Goal: Book appointment/travel/reservation

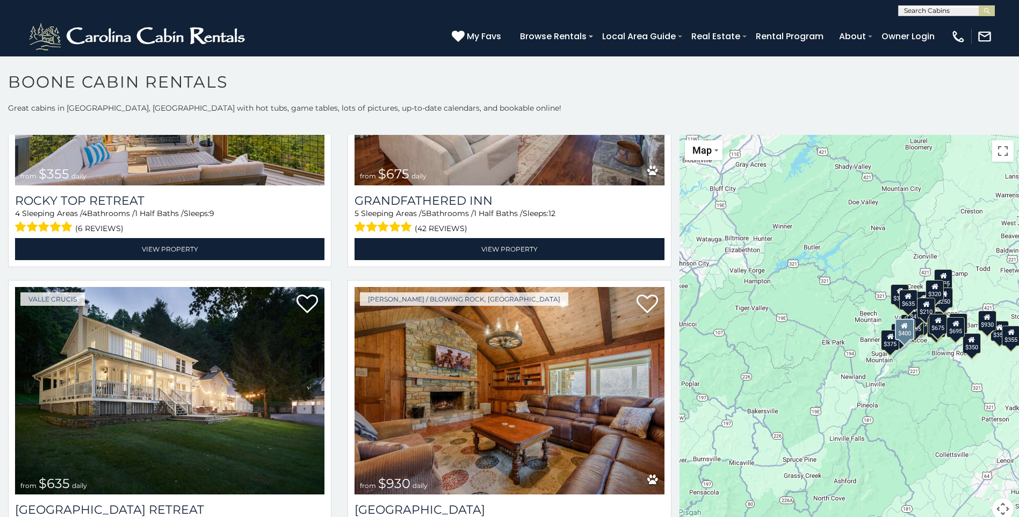
scroll to position [806, 0]
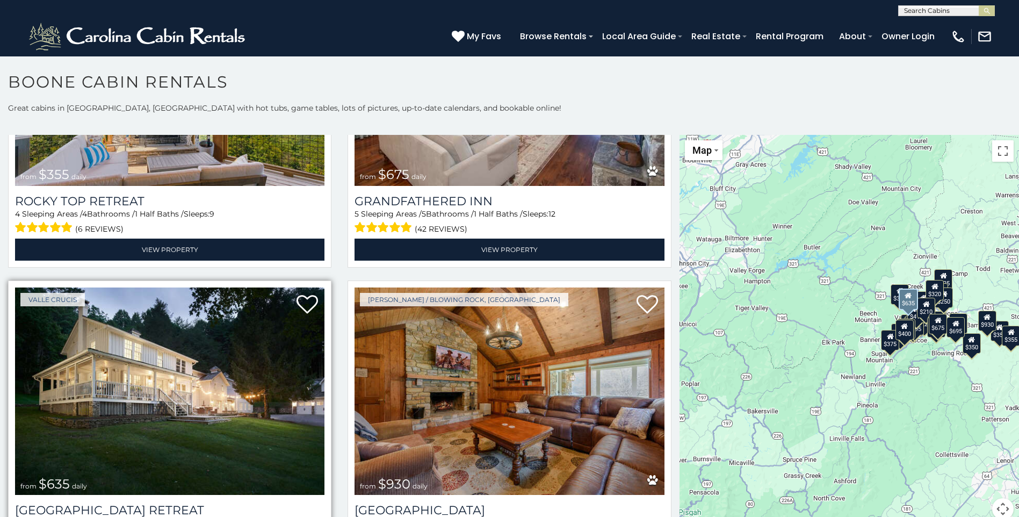
click at [171, 438] on img at bounding box center [169, 390] width 309 height 207
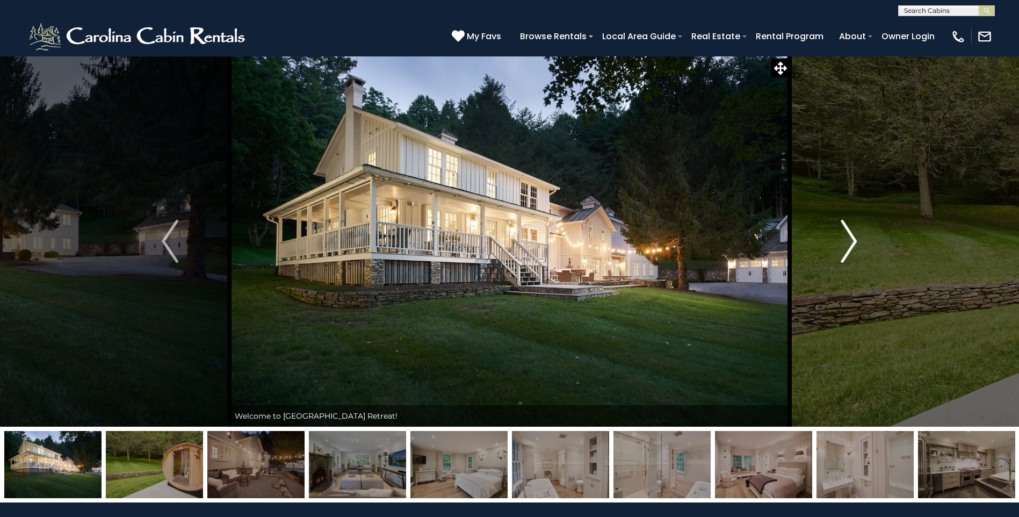
click at [854, 239] on img "Next" at bounding box center [849, 241] width 16 height 43
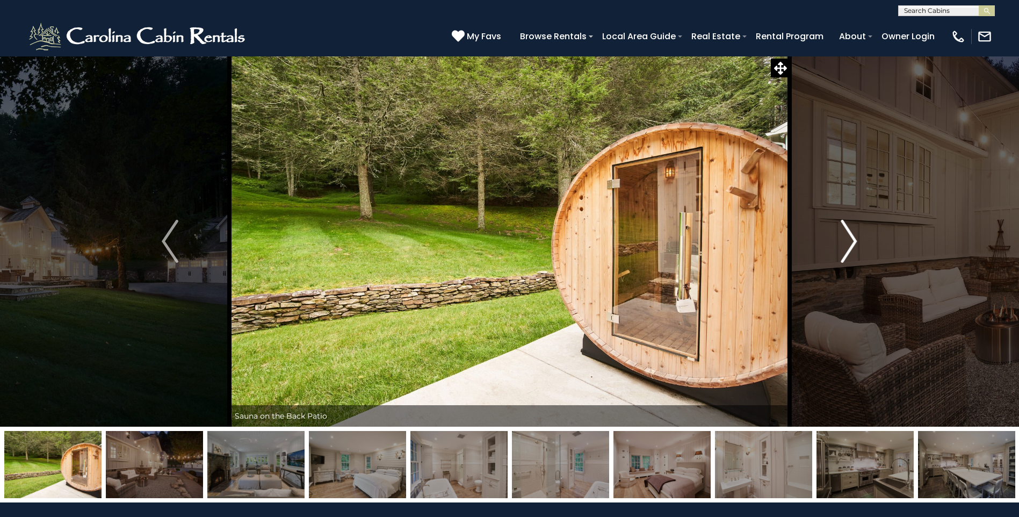
click at [854, 239] on img "Next" at bounding box center [849, 241] width 16 height 43
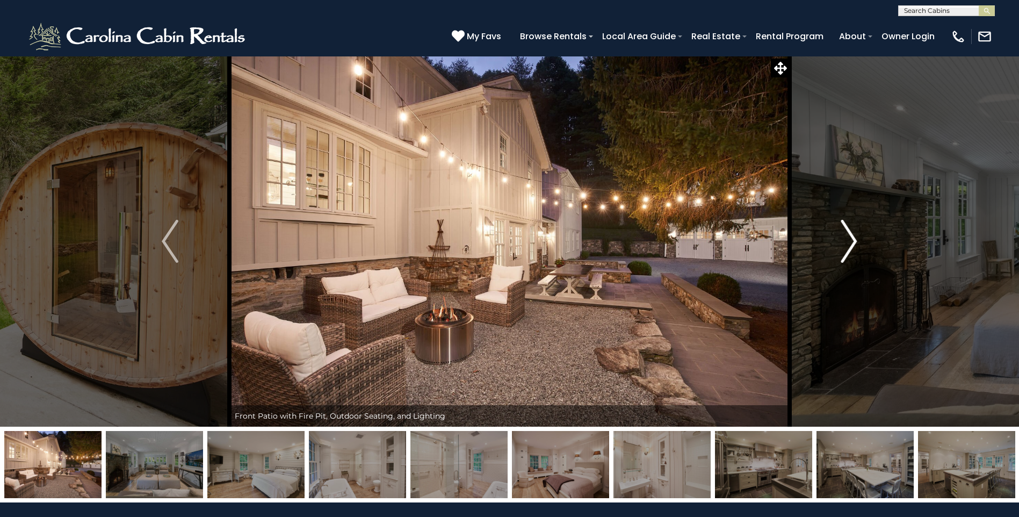
click at [854, 239] on img "Next" at bounding box center [849, 241] width 16 height 43
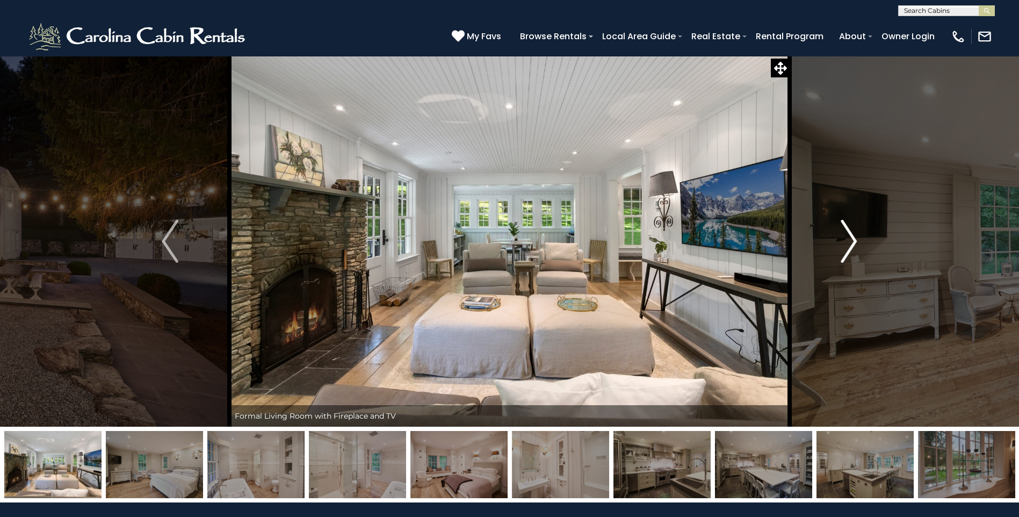
click at [854, 239] on img "Next" at bounding box center [849, 241] width 16 height 43
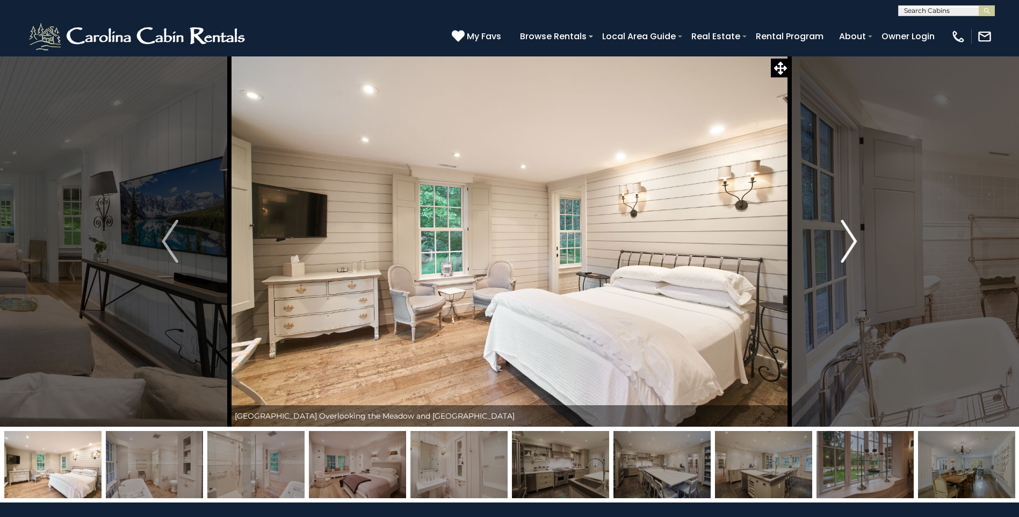
click at [854, 239] on img "Next" at bounding box center [849, 241] width 16 height 43
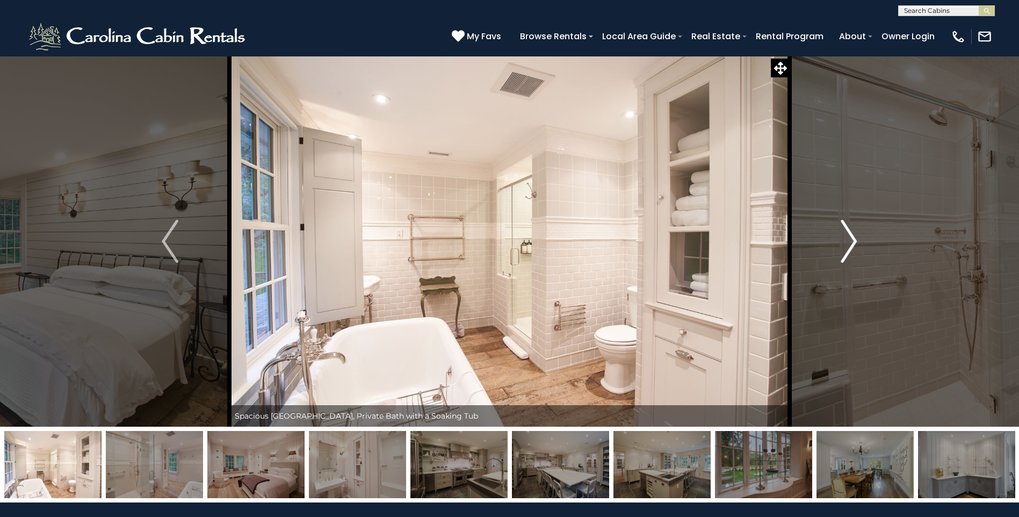
click at [854, 239] on img "Next" at bounding box center [849, 241] width 16 height 43
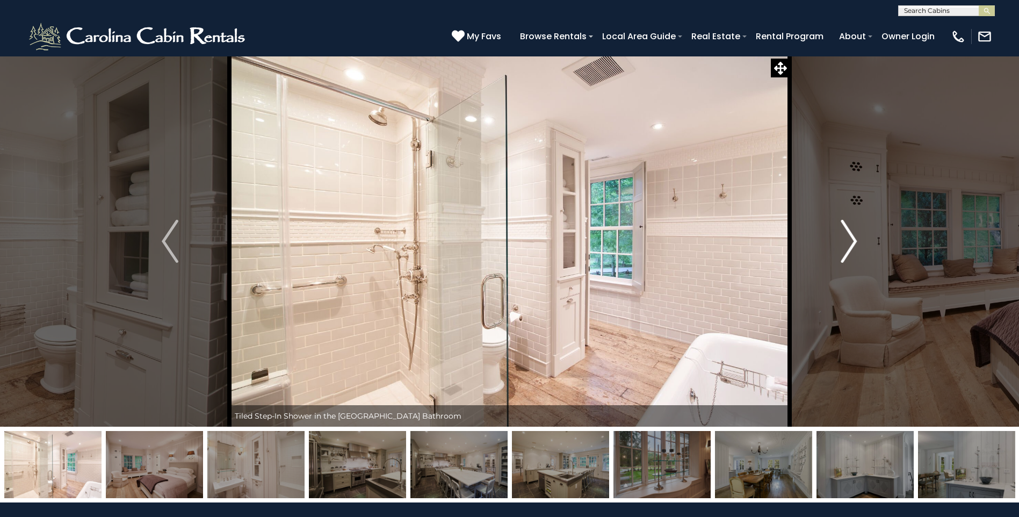
click at [854, 239] on img "Next" at bounding box center [849, 241] width 16 height 43
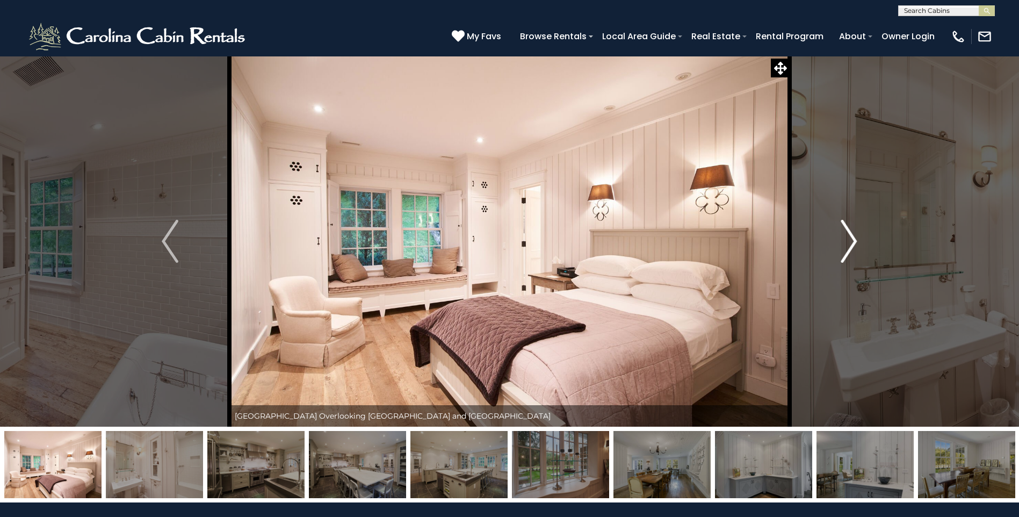
click at [854, 239] on img "Next" at bounding box center [849, 241] width 16 height 43
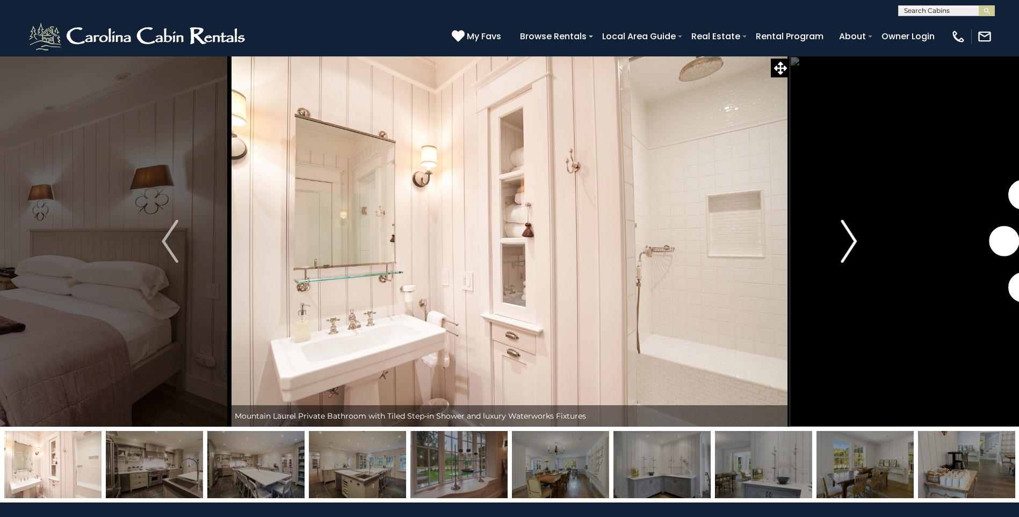
click at [854, 239] on img "Next" at bounding box center [849, 241] width 16 height 43
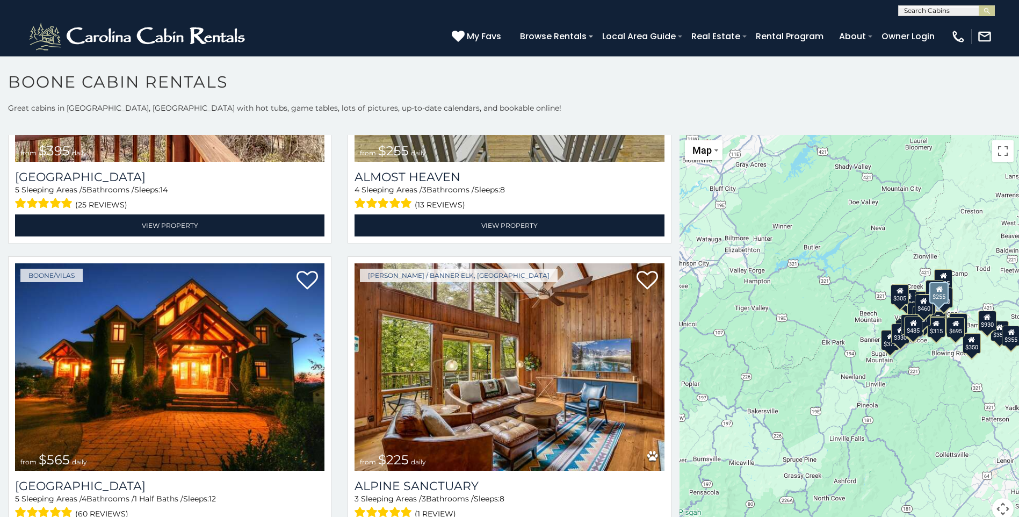
scroll to position [2471, 0]
